Goal: Check status: Check status

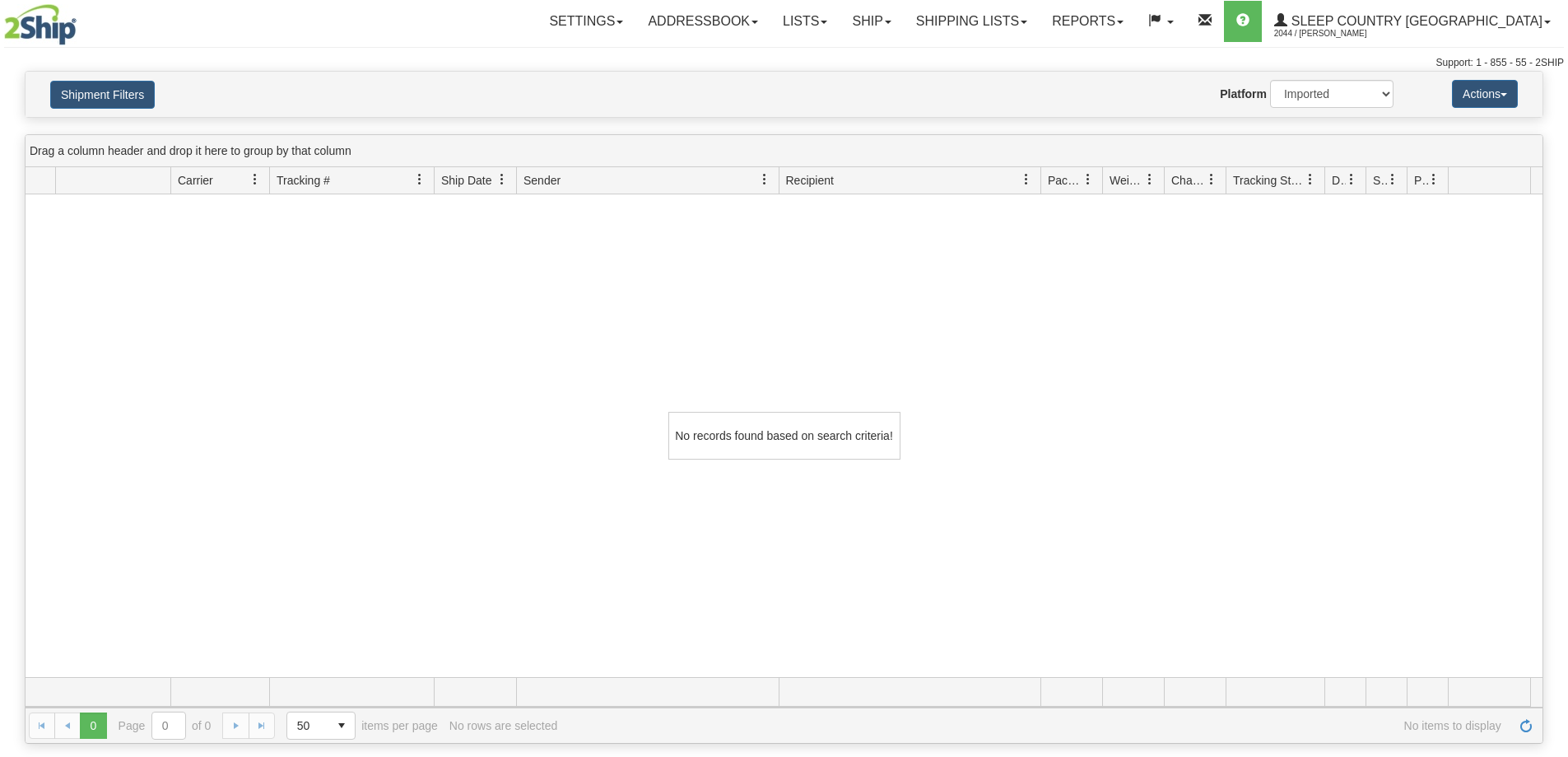
select select "1"
click at [1018, 37] on link "Shipping lists" at bounding box center [971, 21] width 135 height 42
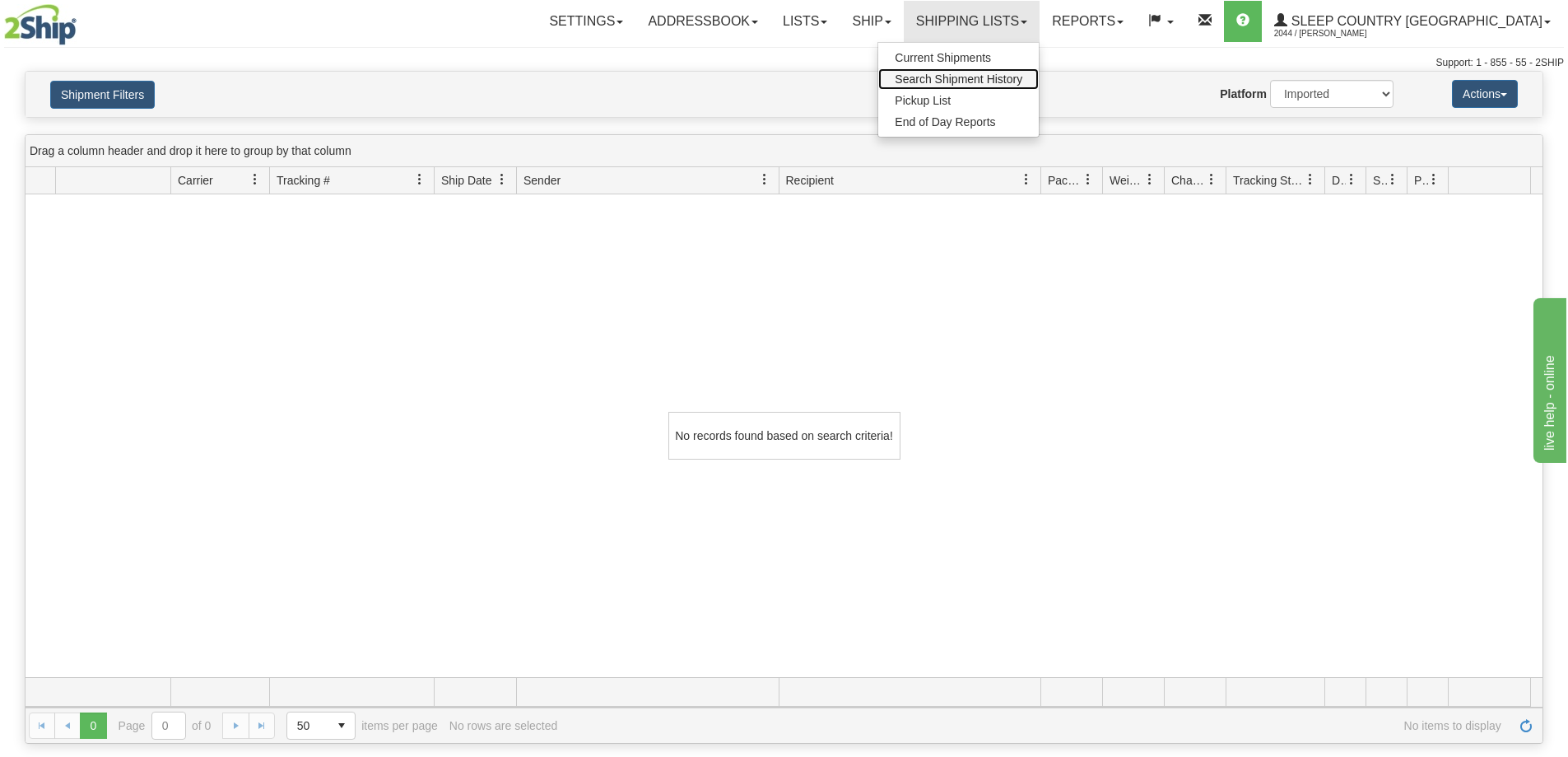
click at [1022, 73] on span "Search Shipment History" at bounding box center [958, 79] width 127 height 13
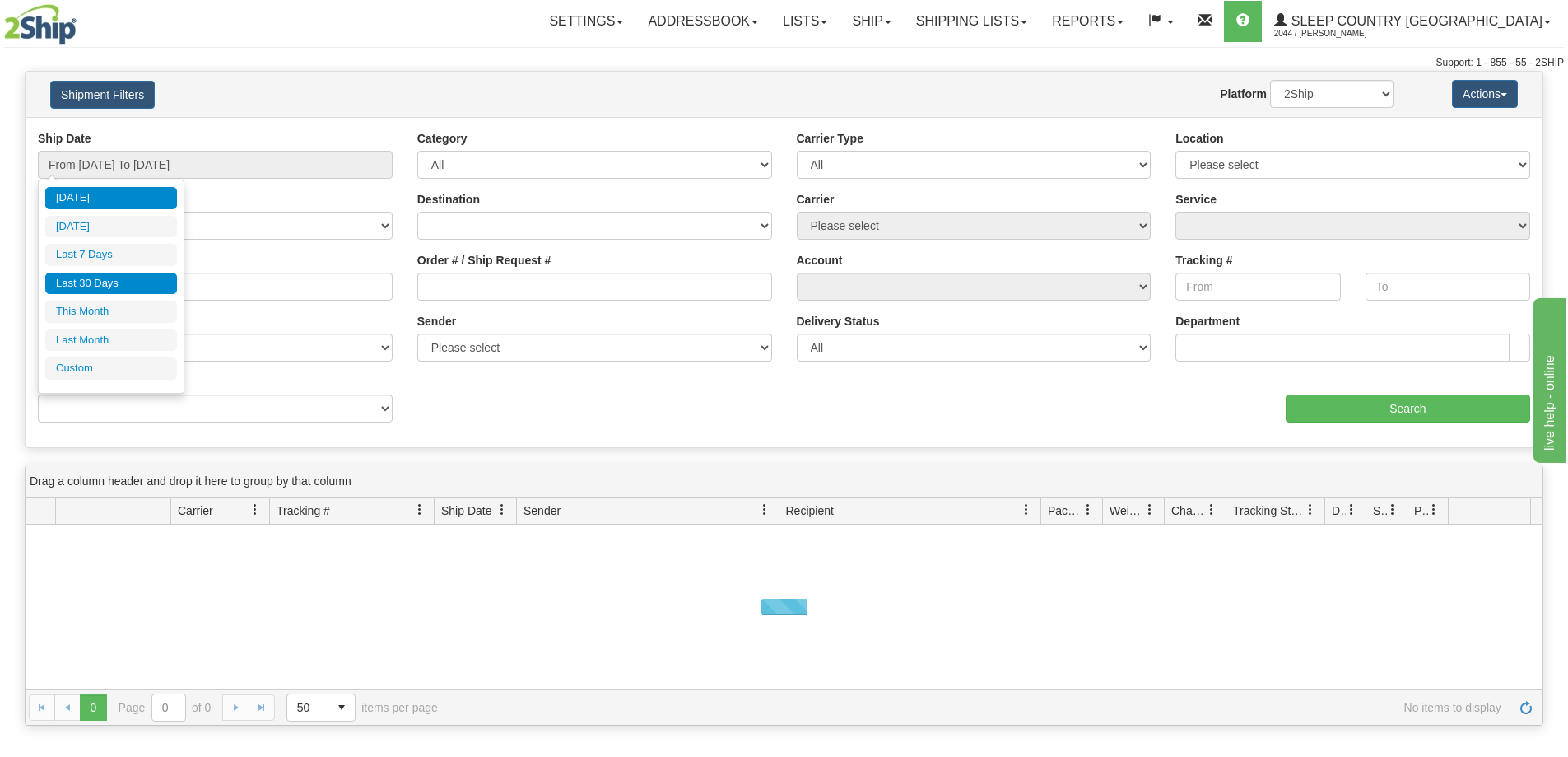
click at [96, 288] on li "Last 30 Days" at bounding box center [111, 283] width 132 height 22
type input "From [DATE] To [DATE]"
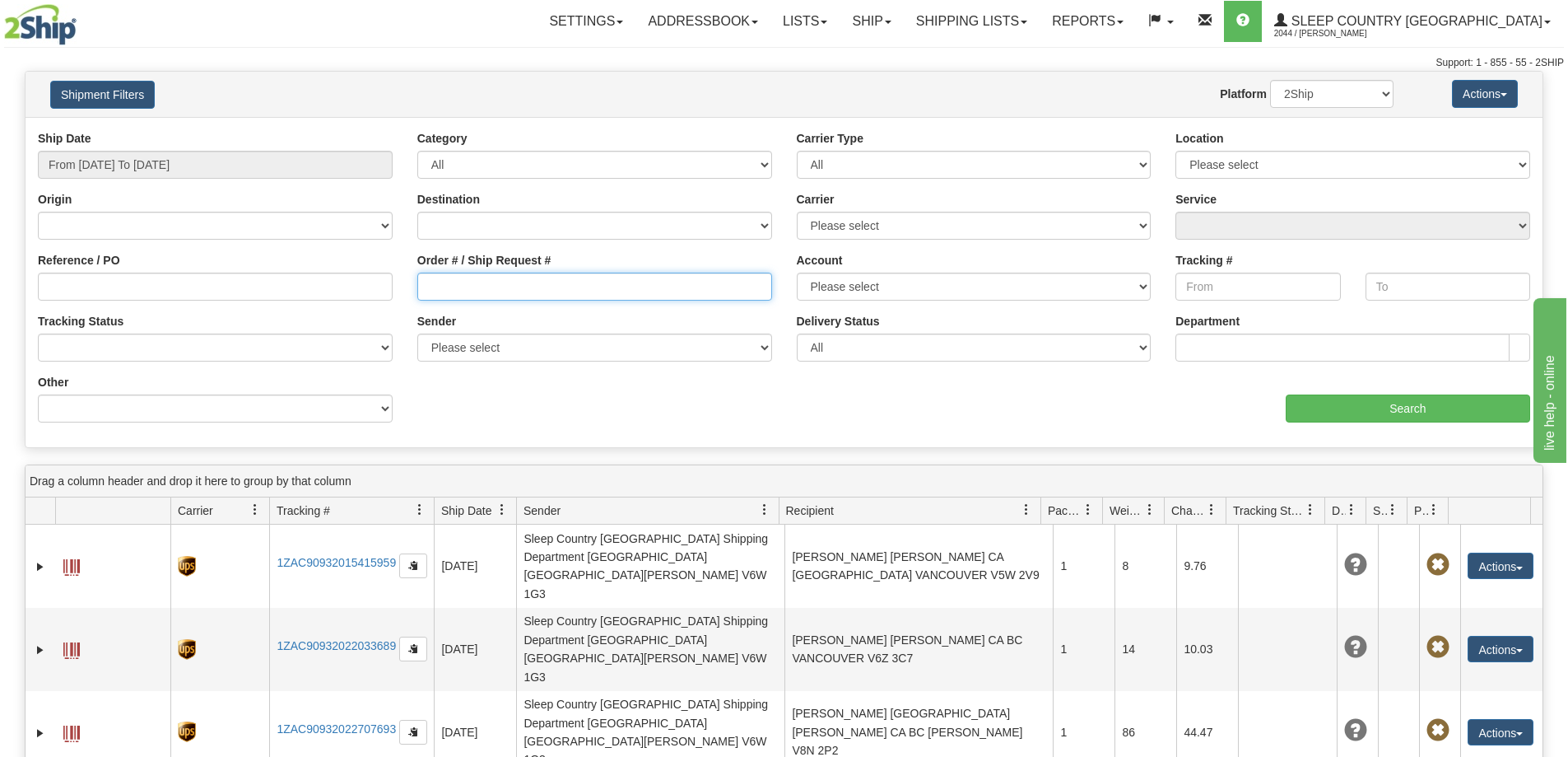
click at [483, 284] on input "Order # / Ship Request #" at bounding box center [595, 287] width 355 height 28
paste input "9000H967994"
type input "9000H967994"
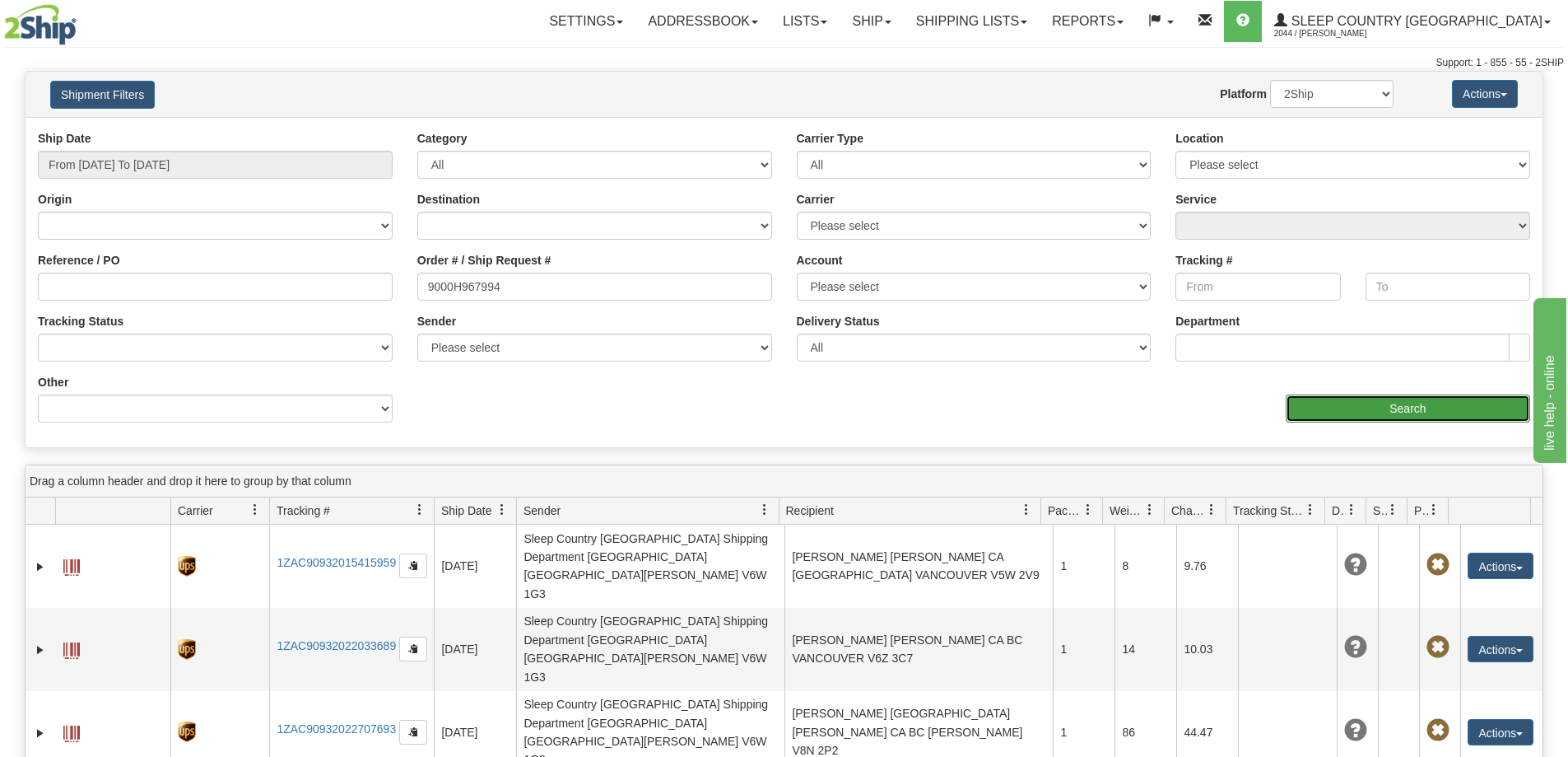
click at [1354, 408] on input "Search" at bounding box center [1408, 409] width 244 height 28
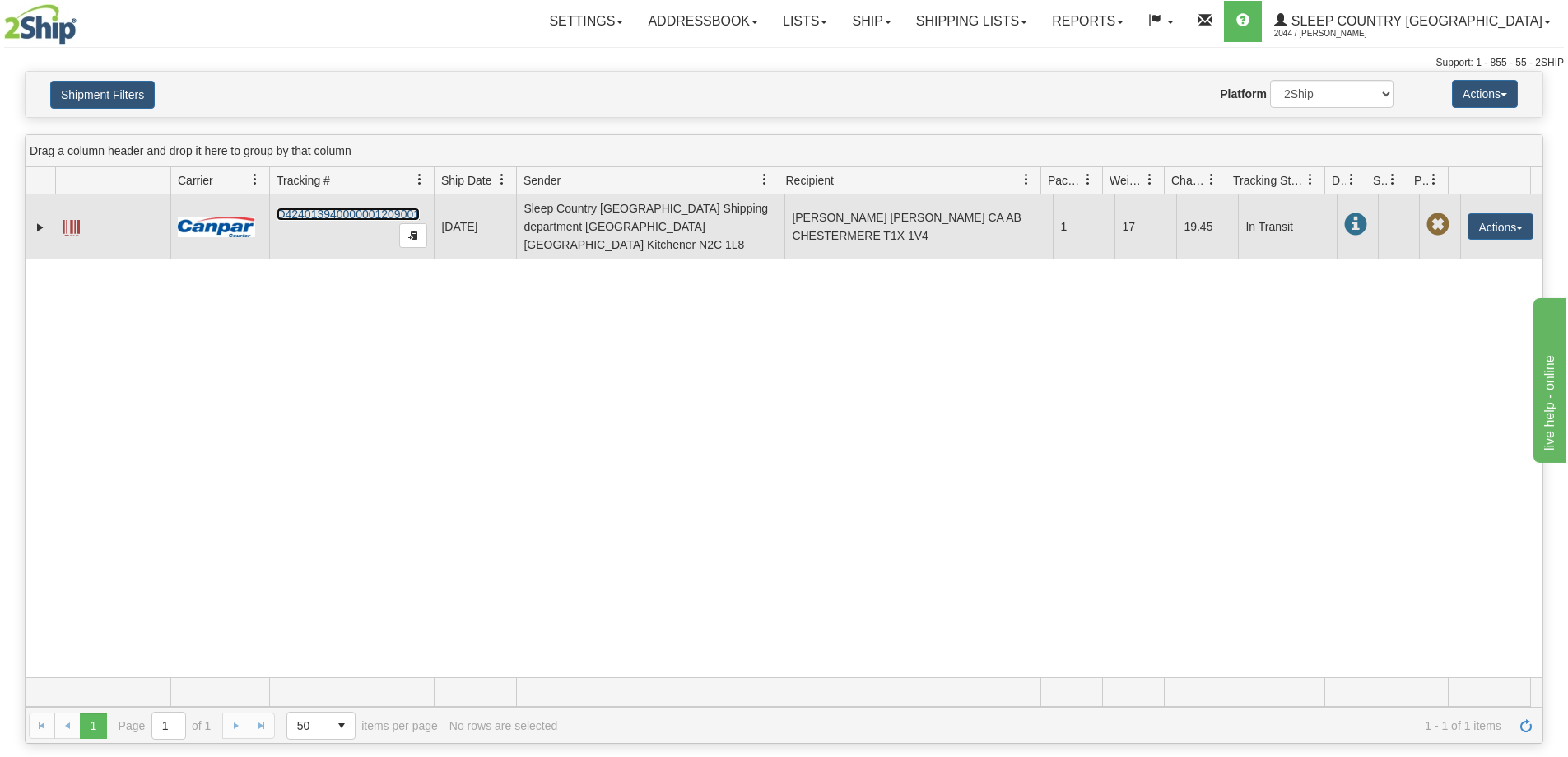
click at [295, 208] on link "D424013940000001209001" at bounding box center [349, 213] width 143 height 13
